Goal: Book appointment/travel/reservation

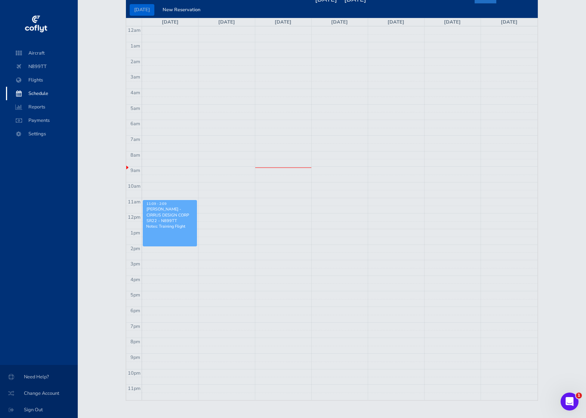
scroll to position [74, 0]
drag, startPoint x: 274, startPoint y: 294, endPoint x: 274, endPoint y: 305, distance: 10.8
click at [274, 305] on tbody "12am 1am 2am 3am 4am 5am 6am 7am 8am 9am 10am 11am 12pm 1pm 2pm 3pm 4pm 5pm 6pm…" at bounding box center [331, 212] width 411 height 373
click at [274, 298] on td at bounding box center [339, 295] width 395 height 8
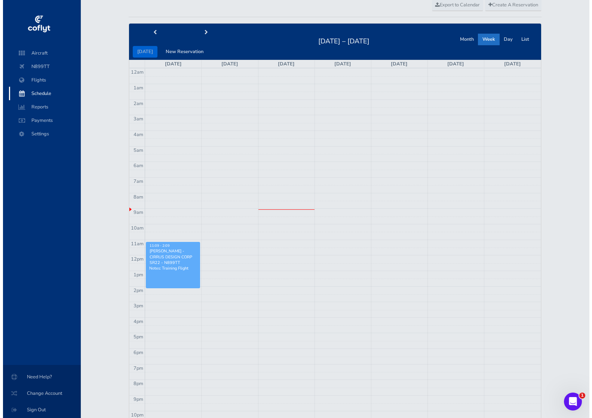
scroll to position [0, 0]
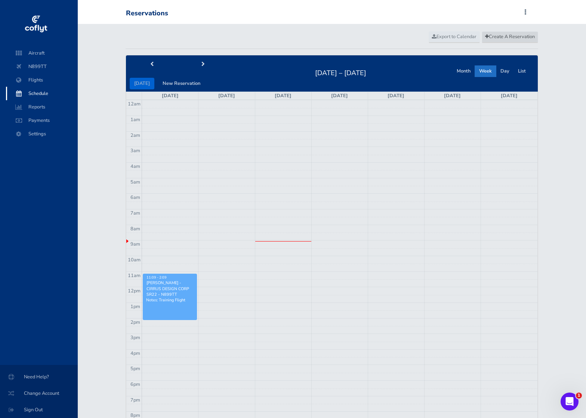
click at [490, 38] on span "Create A Reservation" at bounding box center [510, 36] width 50 height 7
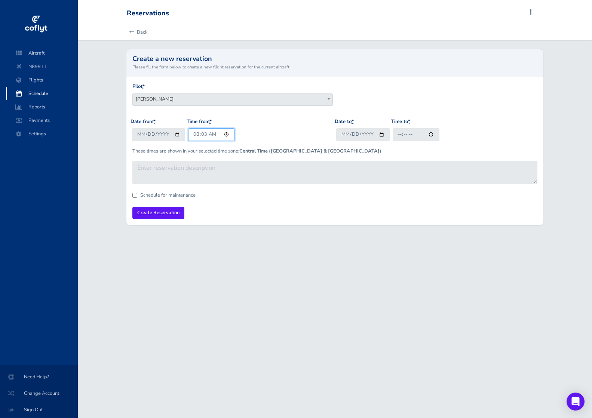
click at [225, 134] on input "08:03" at bounding box center [211, 134] width 47 height 12
type input "17:03"
drag, startPoint x: 286, startPoint y: 134, endPoint x: 293, endPoint y: 134, distance: 6.7
click at [288, 134] on div "Date from * 2025-08-19 Time from * 17:03" at bounding box center [232, 132] width 204 height 29
click at [382, 133] on input "Date to *" at bounding box center [362, 134] width 53 height 12
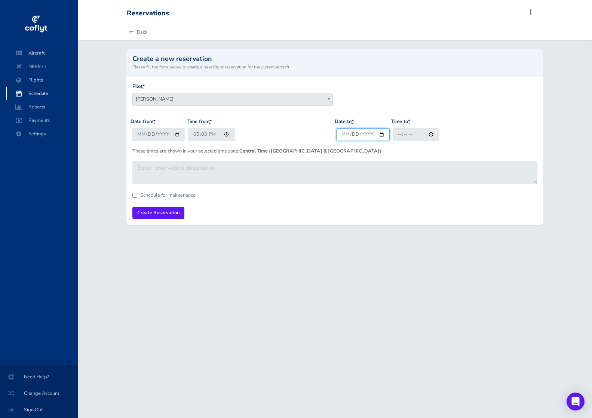
type input "[DATE]"
click at [434, 135] on input "Time to *" at bounding box center [415, 134] width 47 height 12
click at [432, 135] on input "Time to *" at bounding box center [415, 134] width 47 height 12
type input "20:03"
click at [487, 136] on div "Date to * 2025-08-19 Time to * 20:03" at bounding box center [437, 132] width 204 height 29
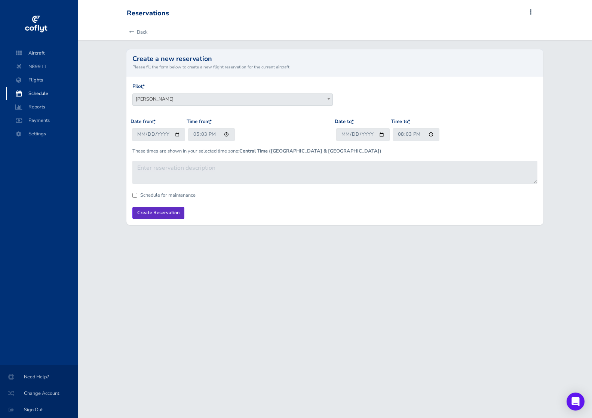
click at [159, 213] on input "Create Reservation" at bounding box center [158, 213] width 52 height 12
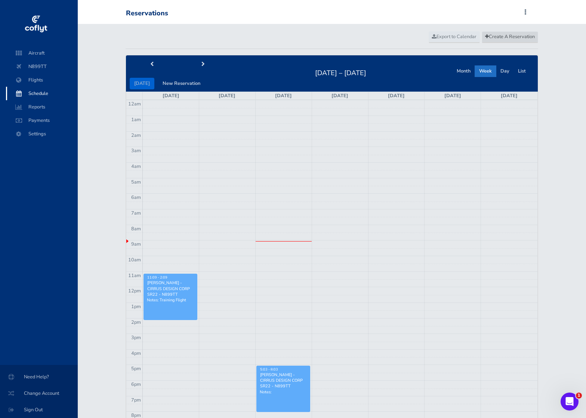
click at [497, 39] on span "Create A Reservation" at bounding box center [510, 36] width 50 height 7
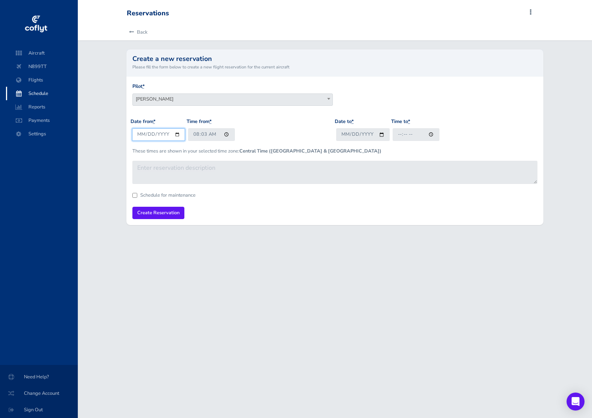
click at [175, 135] on input "[DATE]" at bounding box center [158, 134] width 53 height 12
type input "[DATE]"
click at [212, 134] on input "08:03" at bounding box center [211, 134] width 47 height 12
click at [226, 134] on input "08:03" at bounding box center [211, 134] width 47 height 12
type input "17:03"
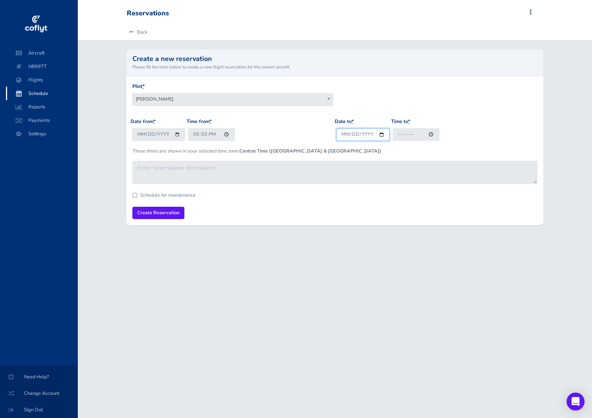
click at [347, 135] on input "Date to *" at bounding box center [362, 134] width 53 height 12
click at [351, 133] on input "Date to *" at bounding box center [362, 134] width 53 height 12
click at [381, 133] on input "Date to *" at bounding box center [362, 134] width 53 height 12
type input "[DATE]"
click at [431, 133] on input "Time to *" at bounding box center [415, 134] width 47 height 12
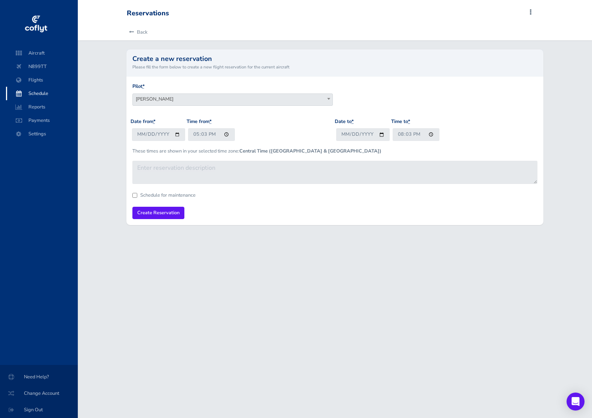
type input "20:03"
click at [377, 204] on form "Pilot * [PERSON_NAME] [PERSON_NAME] [PERSON_NAME] [PERSON_NAME] Date from * [DA…" at bounding box center [334, 151] width 405 height 136
click at [165, 215] on input "Create Reservation" at bounding box center [158, 213] width 52 height 12
